Goal: Information Seeking & Learning: Understand process/instructions

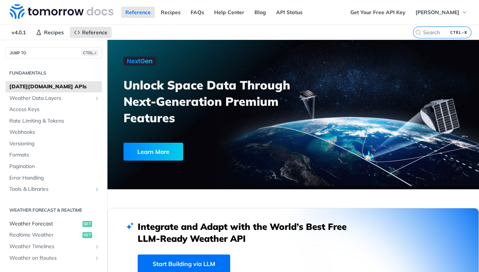
click at [48, 222] on span "Weather Forecast" at bounding box center [44, 224] width 71 height 7
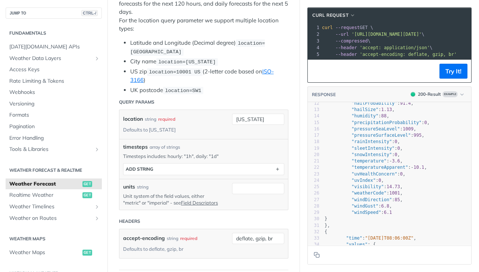
scroll to position [187, 0]
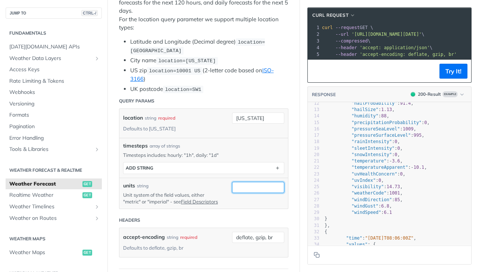
click at [259, 185] on input "units" at bounding box center [258, 187] width 52 height 11
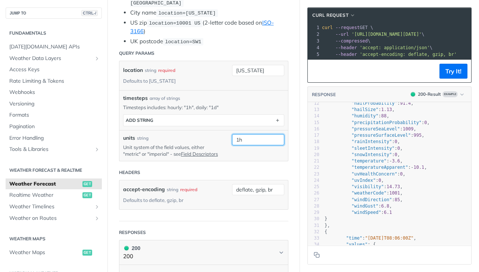
scroll to position [224, 0]
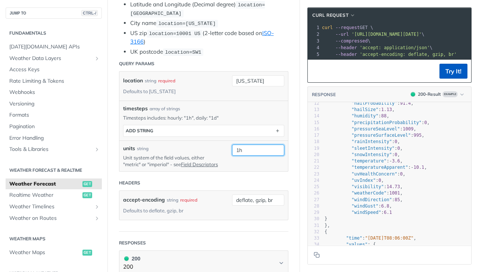
type input "1h"
click at [450, 75] on button "Try It!" at bounding box center [454, 71] width 28 height 15
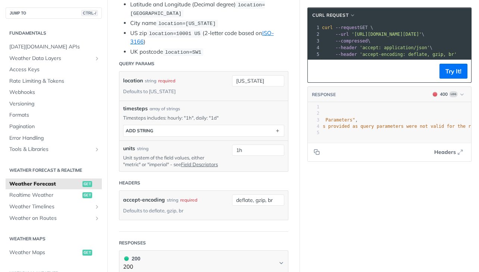
scroll to position [0, 0]
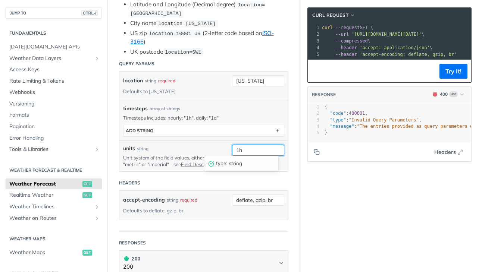
click at [256, 150] on input "1h" at bounding box center [258, 150] width 52 height 11
click at [450, 75] on button "Try It!" at bounding box center [454, 71] width 28 height 15
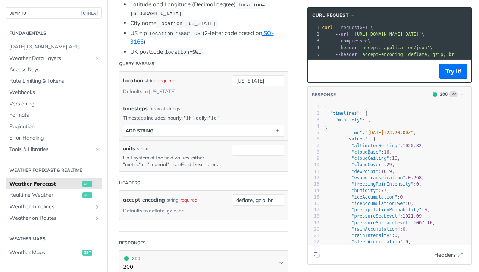
click at [361, 155] on span ""cloudBase"" at bounding box center [366, 152] width 29 height 5
type textarea "cloudBase"
click at [361, 155] on span ""cloudBase"" at bounding box center [366, 152] width 29 height 5
click at [241, 147] on input "units" at bounding box center [258, 150] width 52 height 11
paste input "cloudBase"
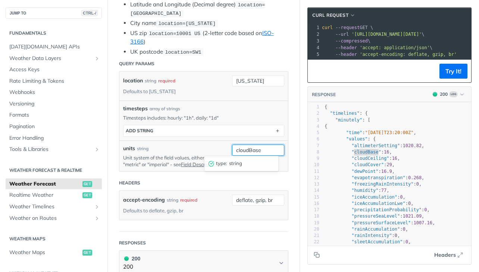
type input "cloudBase"
click at [450, 75] on button "Try It!" at bounding box center [454, 71] width 28 height 15
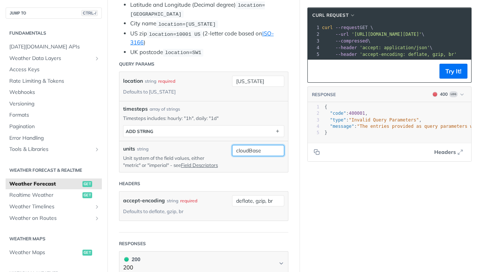
click at [255, 148] on input "cloudBase" at bounding box center [258, 150] width 52 height 11
click at [185, 163] on link "Field Descriptors" at bounding box center [199, 165] width 37 height 6
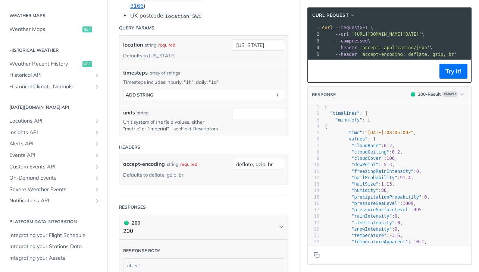
scroll to position [261, 0]
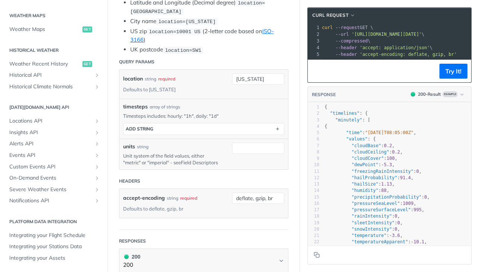
click at [187, 162] on link "Field Descriptors" at bounding box center [199, 163] width 37 height 6
